Goal: Task Accomplishment & Management: Use online tool/utility

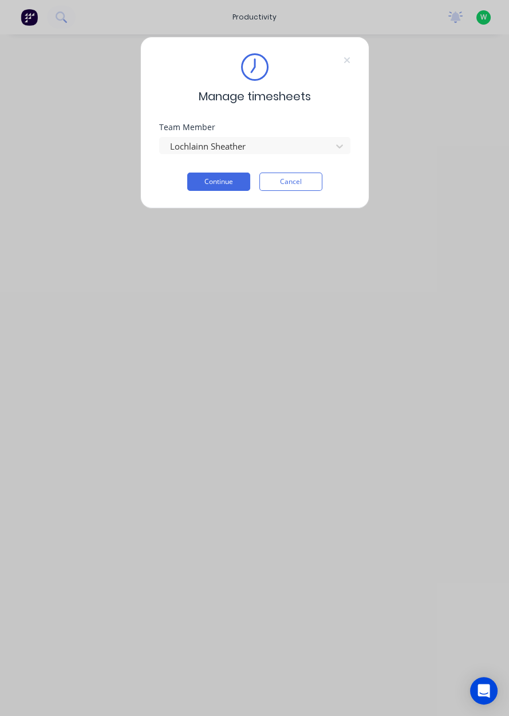
click at [230, 185] on button "Continue" at bounding box center [218, 181] width 63 height 18
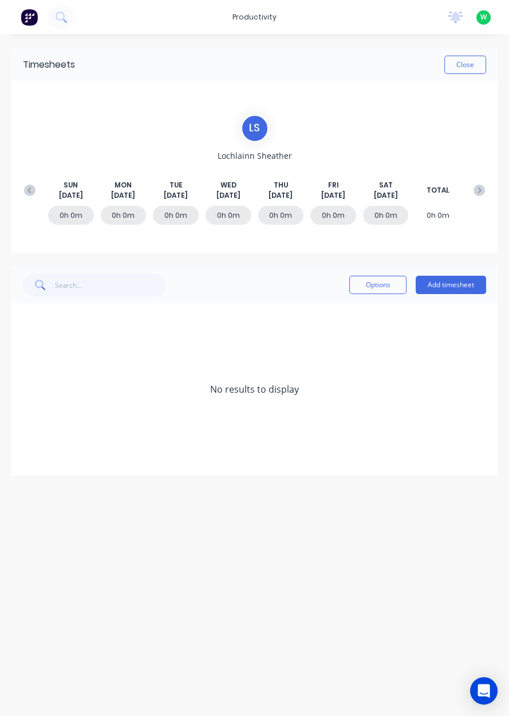
click at [465, 283] on button "Add timesheet" at bounding box center [451, 285] width 70 height 18
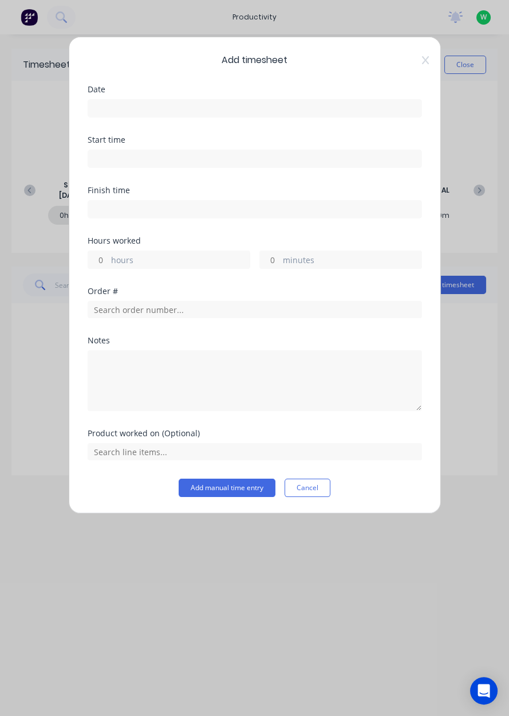
click at [142, 113] on input at bounding box center [254, 108] width 333 height 17
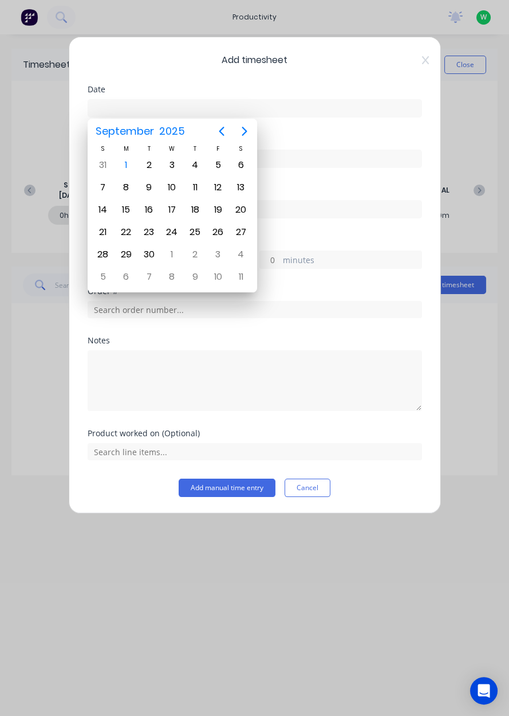
click at [129, 160] on div "1" at bounding box center [125, 164] width 17 height 17
type input "[DATE]"
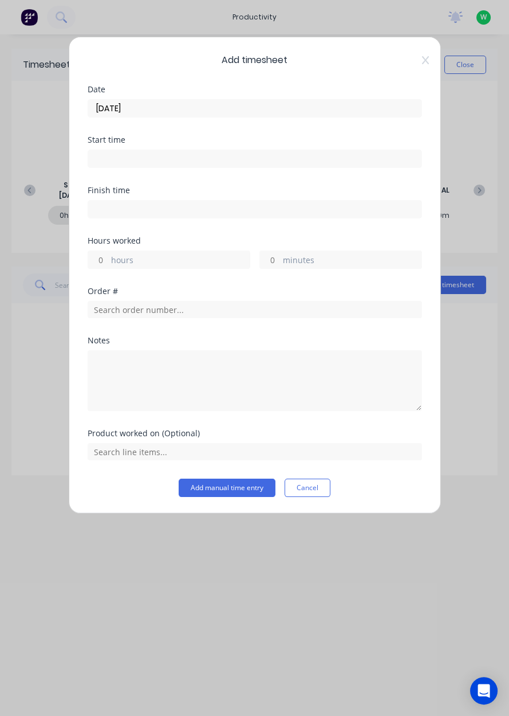
click at [100, 257] on input "hours" at bounding box center [98, 259] width 20 height 17
type input "8"
click at [215, 311] on input "text" at bounding box center [255, 309] width 335 height 17
click at [221, 304] on input "text" at bounding box center [255, 309] width 335 height 17
click at [288, 307] on input "text" at bounding box center [255, 309] width 335 height 17
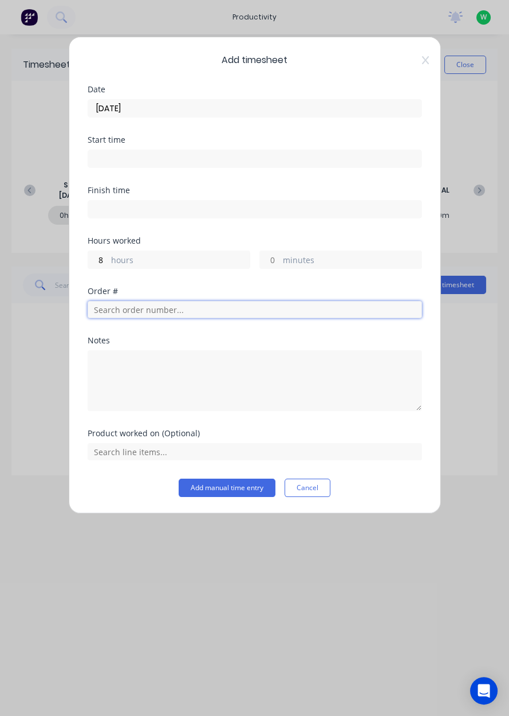
click at [222, 303] on input "text" at bounding box center [255, 309] width 335 height 17
type input "18751"
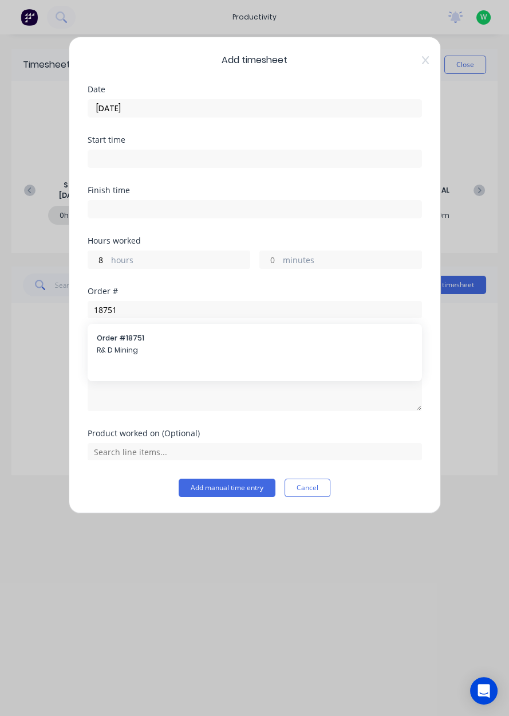
click at [209, 347] on span "R& D Mining" at bounding box center [255, 350] width 316 height 10
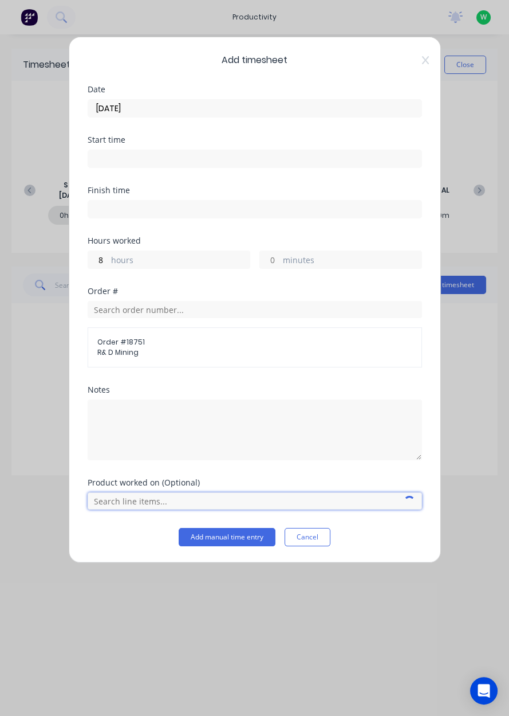
click at [156, 492] on input "text" at bounding box center [255, 500] width 335 height 17
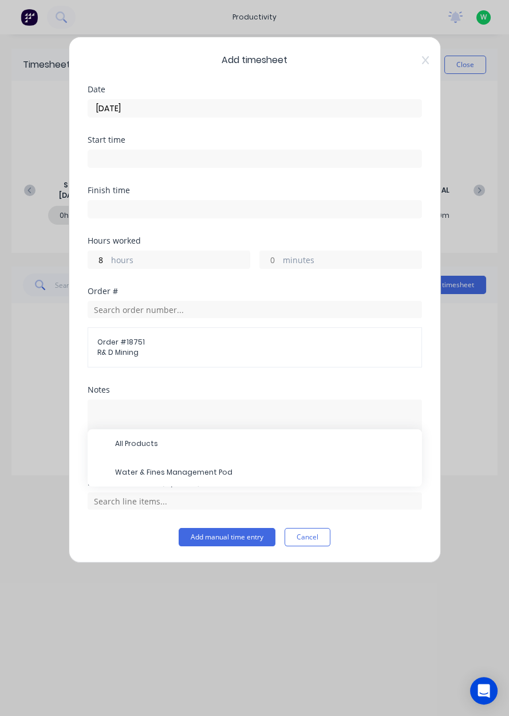
click at [185, 468] on span "Water & Fines Management Pod" at bounding box center [264, 472] width 298 height 10
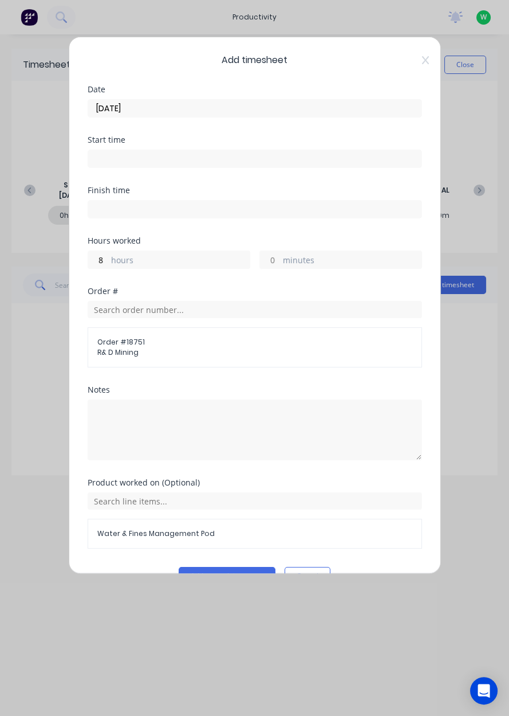
click at [213, 576] on button "Add manual time entry" at bounding box center [227, 576] width 97 height 18
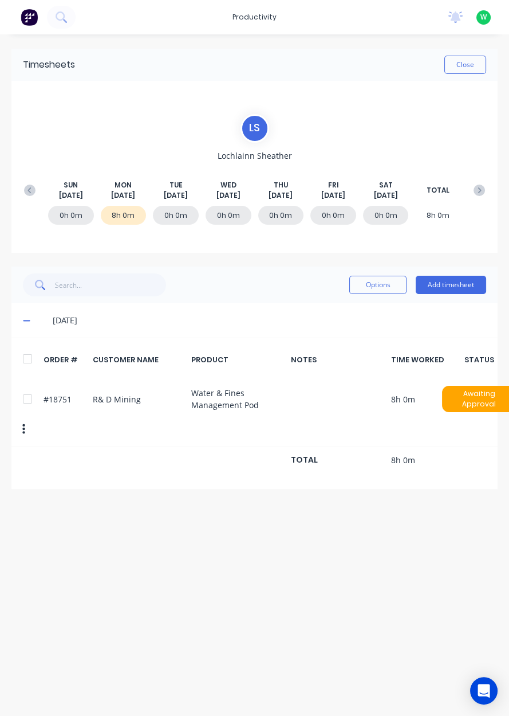
click at [482, 57] on button "Close" at bounding box center [466, 65] width 42 height 18
